Goal: Information Seeking & Learning: Check status

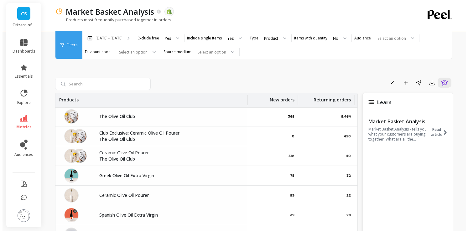
scroll to position [0, 63]
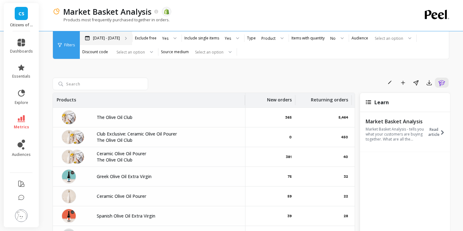
click at [115, 37] on p "[DATE] - [DATE]" at bounding box center [106, 38] width 27 height 5
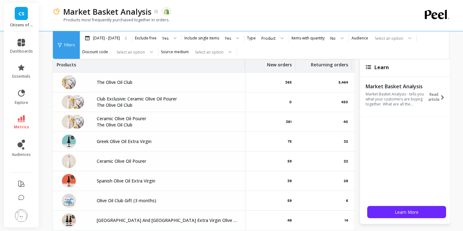
click at [265, 66] on div "New orders" at bounding box center [267, 65] width 49 height 14
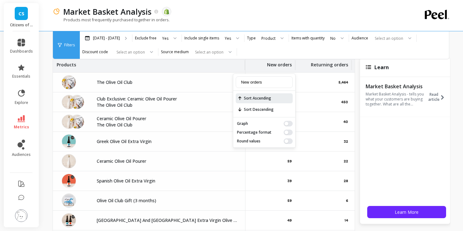
click at [266, 97] on span "Sort Ascending" at bounding box center [264, 98] width 57 height 10
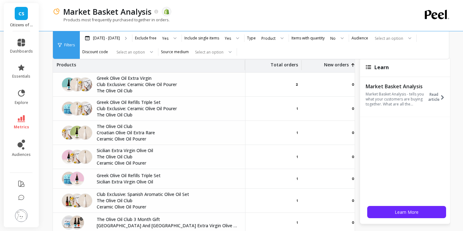
click at [267, 67] on div "Total orders" at bounding box center [273, 65] width 49 height 14
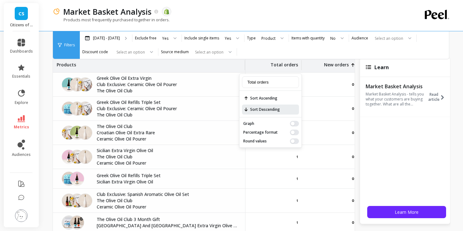
click at [267, 106] on span "Sort Descending" at bounding box center [270, 110] width 57 height 10
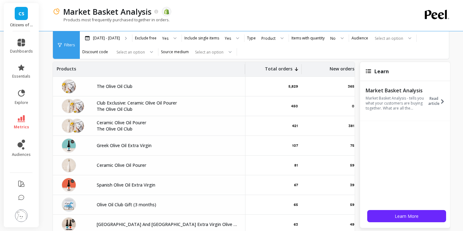
scroll to position [0, 0]
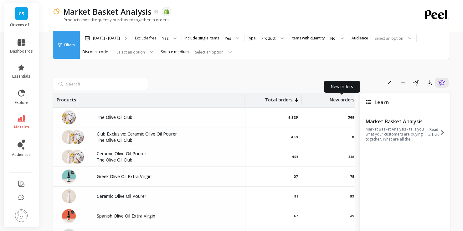
click at [331, 100] on p "New orders" at bounding box center [342, 98] width 25 height 10
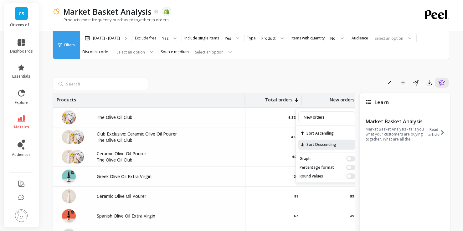
click at [322, 142] on span "Sort Descending" at bounding box center [326, 145] width 57 height 10
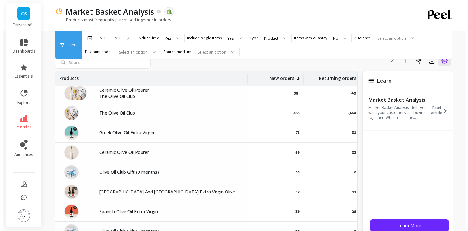
scroll to position [4, 57]
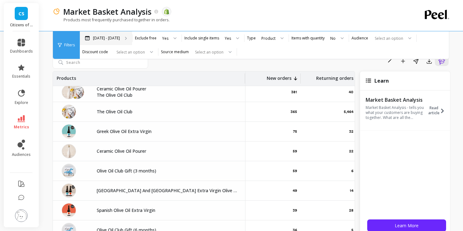
click at [121, 40] on div "[DATE] - [DATE]" at bounding box center [106, 38] width 52 height 14
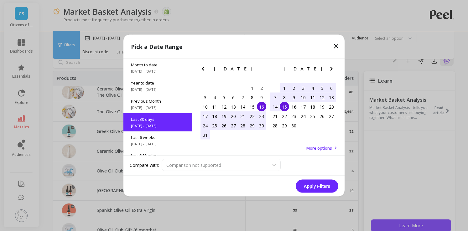
scroll to position [15, 0]
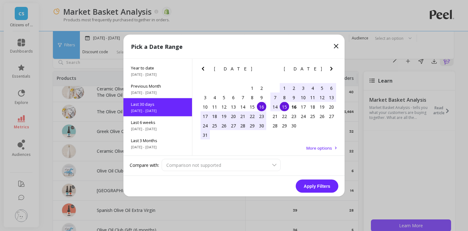
click at [202, 68] on icon "Previous Month" at bounding box center [203, 69] width 8 height 8
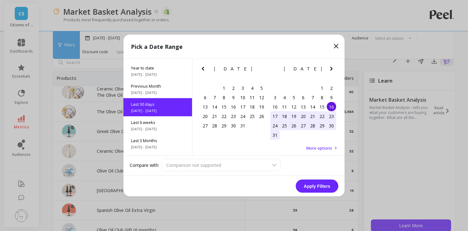
click at [202, 68] on icon "Previous Month" at bounding box center [203, 69] width 8 height 8
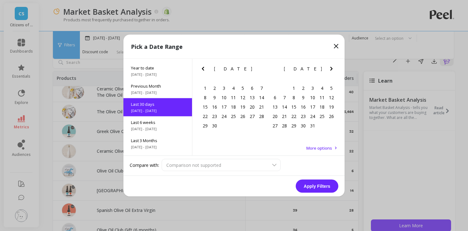
click at [202, 68] on icon "Previous Month" at bounding box center [203, 69] width 8 height 8
click at [202, 70] on icon "Previous Month" at bounding box center [203, 69] width 8 height 8
click at [203, 68] on icon "Previous Month" at bounding box center [203, 69] width 2 height 4
click at [205, 69] on icon "Previous Month" at bounding box center [203, 69] width 8 height 8
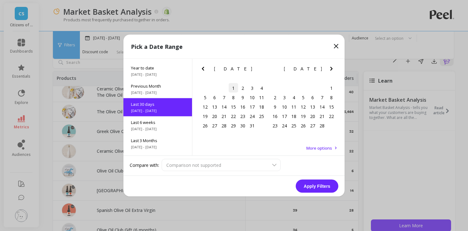
click at [233, 90] on div "1" at bounding box center [233, 87] width 9 height 9
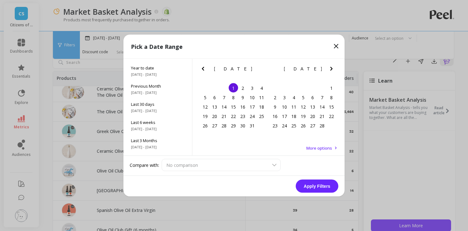
click at [332, 69] on icon "Next Month" at bounding box center [332, 69] width 8 height 8
click at [332, 70] on icon "Next Month" at bounding box center [332, 69] width 8 height 8
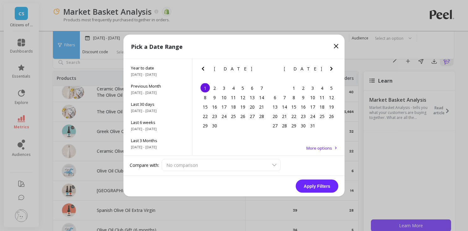
click at [332, 70] on icon "Next Month" at bounding box center [332, 69] width 8 height 8
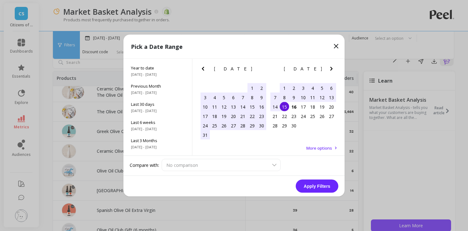
click at [284, 108] on div "15" at bounding box center [284, 106] width 9 height 9
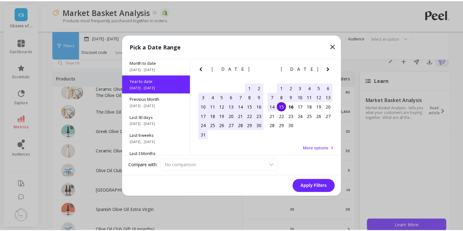
scroll to position [0, 0]
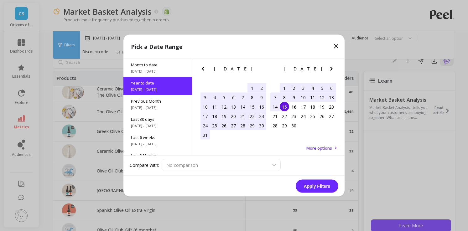
click at [321, 186] on button "Apply Filters" at bounding box center [317, 186] width 43 height 13
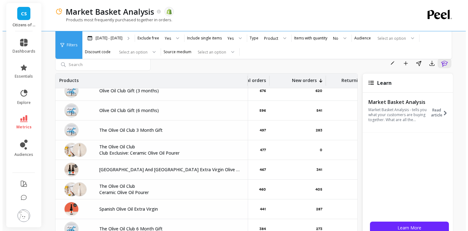
scroll to position [69, 35]
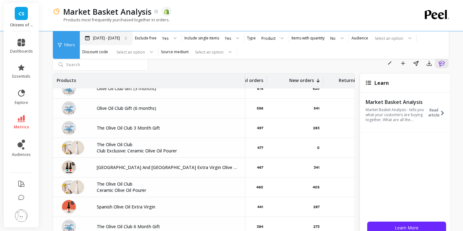
click at [110, 41] on div "[DATE] - [DATE]" at bounding box center [106, 38] width 52 height 14
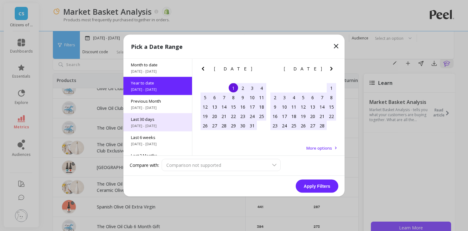
click at [158, 123] on div "Last 30 days [DATE] - [DATE]" at bounding box center [157, 122] width 69 height 18
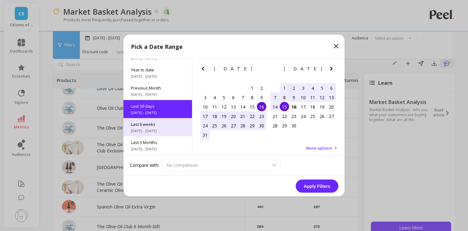
scroll to position [15, 0]
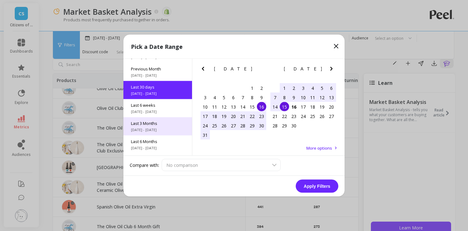
click at [166, 125] on span "Last 3 Months" at bounding box center [158, 124] width 54 height 6
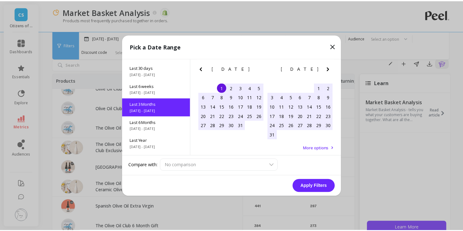
scroll to position [51, 0]
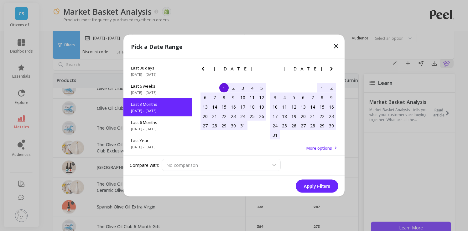
click at [311, 185] on button "Apply Filters" at bounding box center [317, 186] width 43 height 13
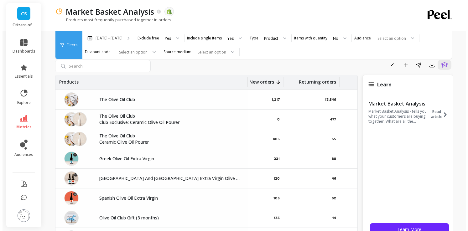
scroll to position [18, 0]
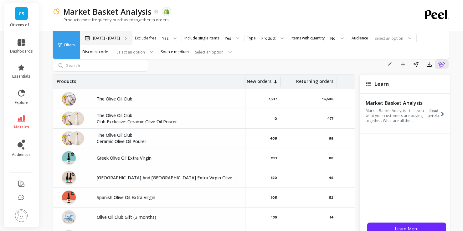
click at [97, 34] on div "[DATE] - [DATE]" at bounding box center [106, 38] width 52 height 14
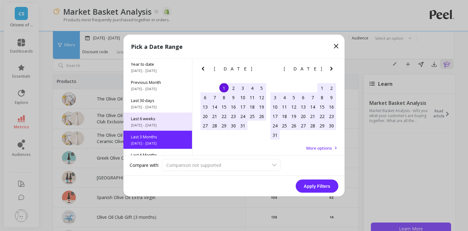
scroll to position [18, 0]
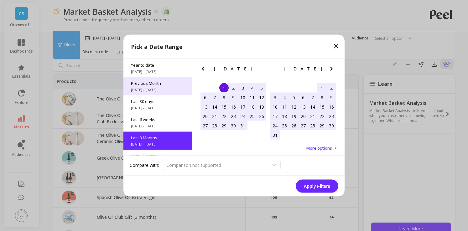
click at [158, 92] on span "[DATE] - [DATE]" at bounding box center [158, 89] width 54 height 5
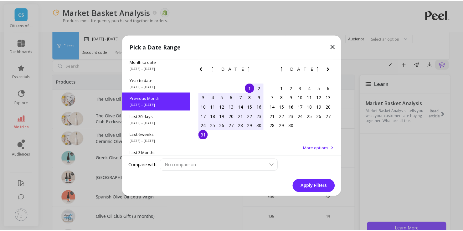
scroll to position [0, 0]
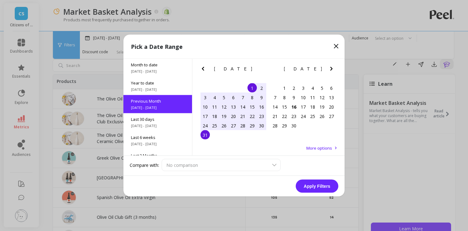
click at [313, 182] on button "Apply Filters" at bounding box center [317, 186] width 43 height 13
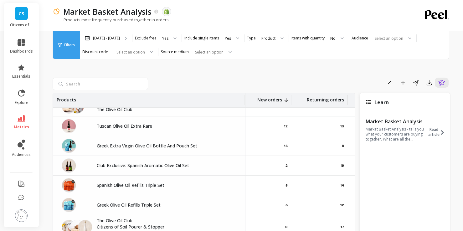
scroll to position [0, 67]
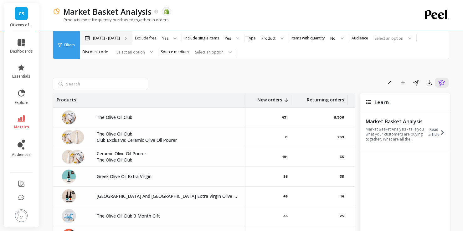
click at [110, 39] on p "[DATE] - [DATE]" at bounding box center [106, 38] width 27 height 5
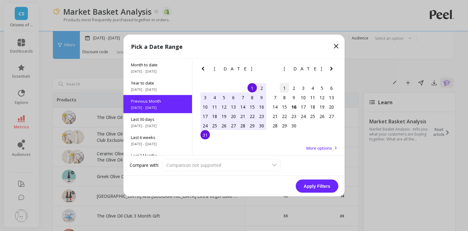
click at [280, 86] on div "1" at bounding box center [284, 87] width 9 height 9
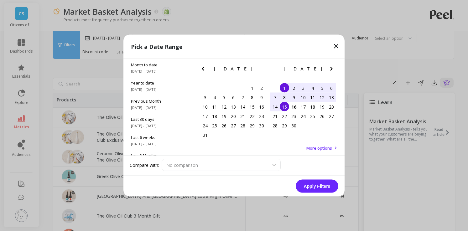
click at [286, 106] on div "15" at bounding box center [284, 106] width 9 height 9
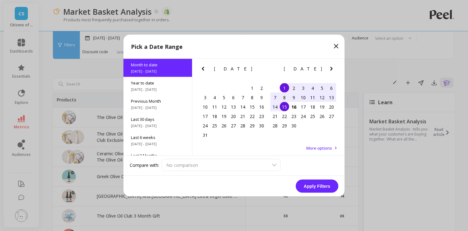
click at [325, 188] on button "Apply Filters" at bounding box center [317, 186] width 43 height 13
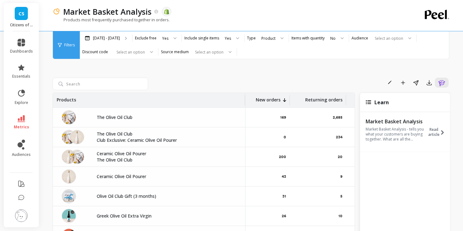
scroll to position [0, 68]
click at [283, 100] on icon at bounding box center [284, 100] width 3 height 4
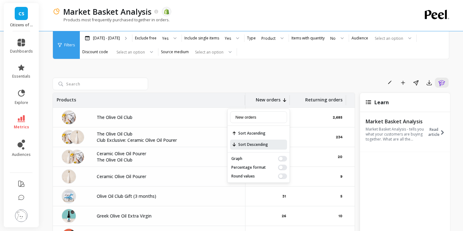
click at [272, 142] on span "Sort Descending" at bounding box center [258, 145] width 57 height 10
click at [266, 146] on span "Sort Descending" at bounding box center [258, 145] width 57 height 10
click at [262, 139] on div "Sort Ascending Sort Descending" at bounding box center [259, 139] width 62 height 27
click at [255, 135] on span "Sort Ascending" at bounding box center [258, 133] width 57 height 10
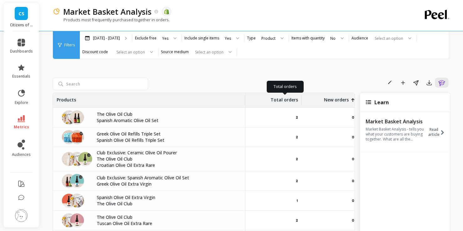
click at [294, 101] on p "Total orders" at bounding box center [285, 98] width 28 height 10
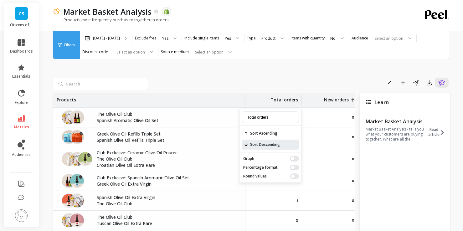
click at [270, 146] on span "Sort Descending" at bounding box center [270, 145] width 57 height 10
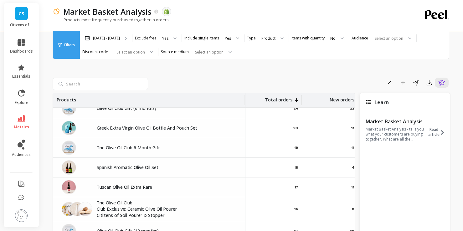
scroll to position [217, 0]
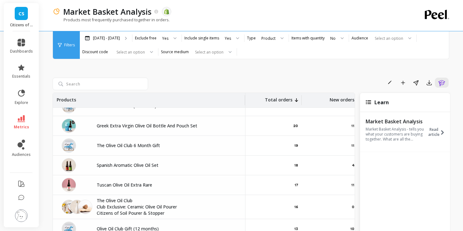
click at [328, 103] on div "New orders" at bounding box center [330, 100] width 49 height 14
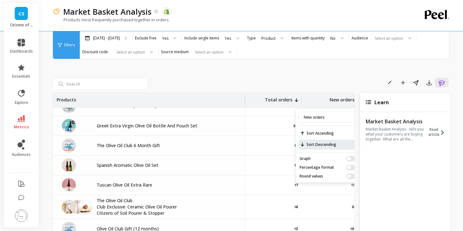
click at [321, 145] on span "Sort Descending" at bounding box center [326, 145] width 57 height 10
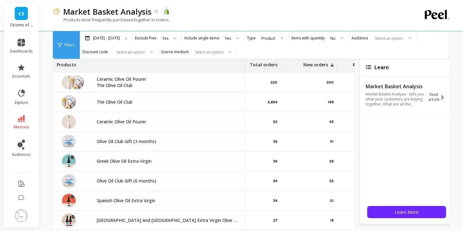
scroll to position [34, 0]
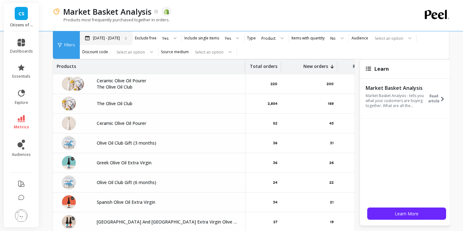
click at [111, 42] on div "[DATE] - [DATE]" at bounding box center [106, 38] width 52 height 14
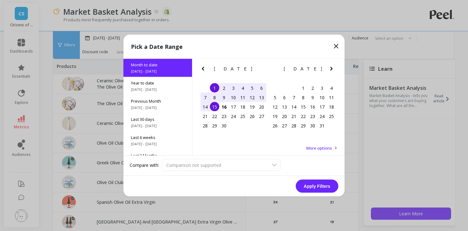
click at [203, 72] on icon "Previous Month" at bounding box center [203, 69] width 8 height 8
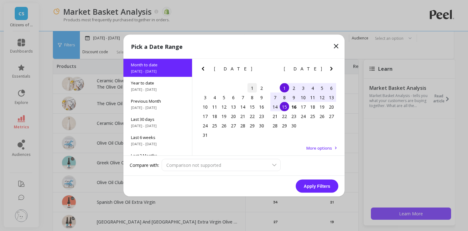
click at [250, 87] on div "1" at bounding box center [251, 87] width 9 height 9
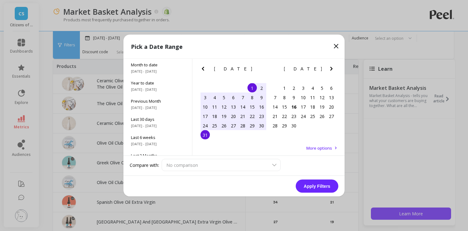
drag, startPoint x: 203, startPoint y: 137, endPoint x: 224, endPoint y: 143, distance: 22.0
click at [203, 136] on div "31" at bounding box center [204, 134] width 9 height 9
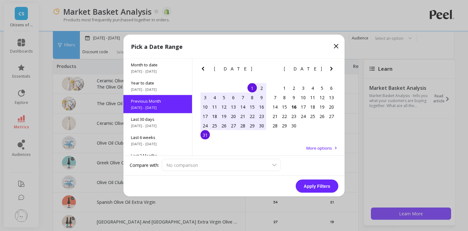
click at [311, 180] on button "Apply Filters" at bounding box center [317, 186] width 43 height 13
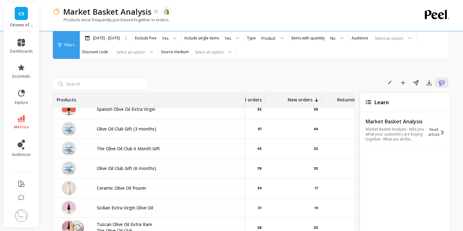
scroll to position [0, 36]
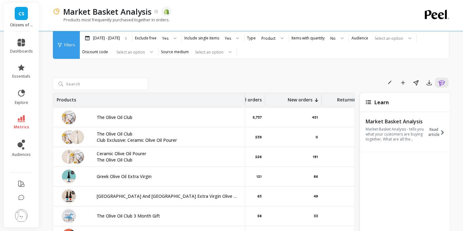
click at [315, 99] on icon at bounding box center [316, 100] width 3 height 4
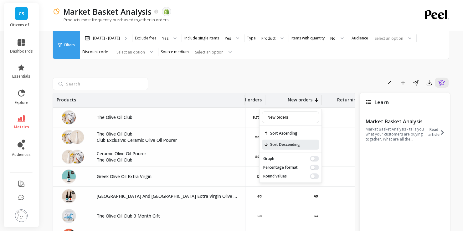
click at [294, 141] on span "Sort Descending" at bounding box center [290, 145] width 57 height 10
click at [293, 137] on span "Sort Ascending" at bounding box center [290, 133] width 57 height 10
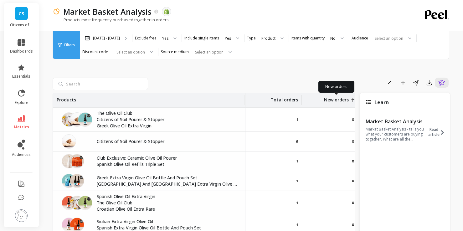
click at [342, 98] on p "New orders" at bounding box center [336, 98] width 25 height 10
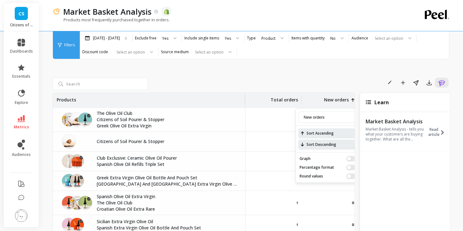
click at [318, 145] on span "Sort Descending" at bounding box center [326, 145] width 57 height 10
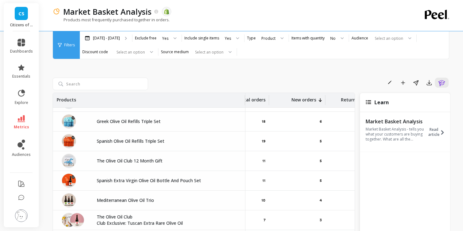
scroll to position [197, 33]
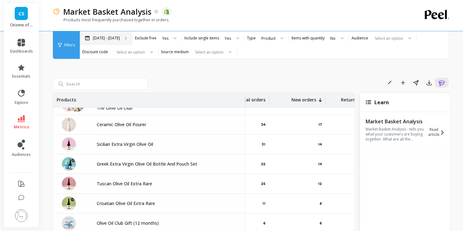
click at [102, 36] on p "[DATE] - [DATE]" at bounding box center [106, 38] width 27 height 5
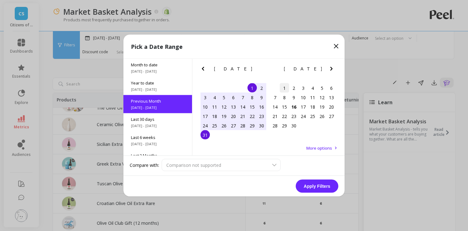
click at [282, 87] on div "1" at bounding box center [284, 87] width 9 height 9
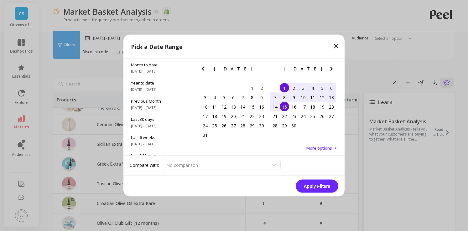
click at [283, 104] on div "15" at bounding box center [284, 106] width 9 height 9
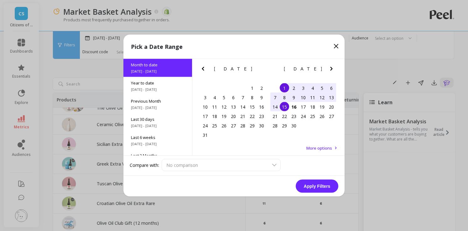
click at [311, 187] on button "Apply Filters" at bounding box center [317, 186] width 43 height 13
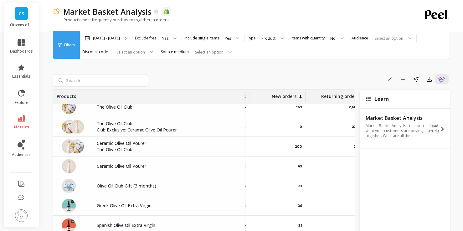
scroll to position [0, 52]
